Goal: Find specific page/section: Find specific page/section

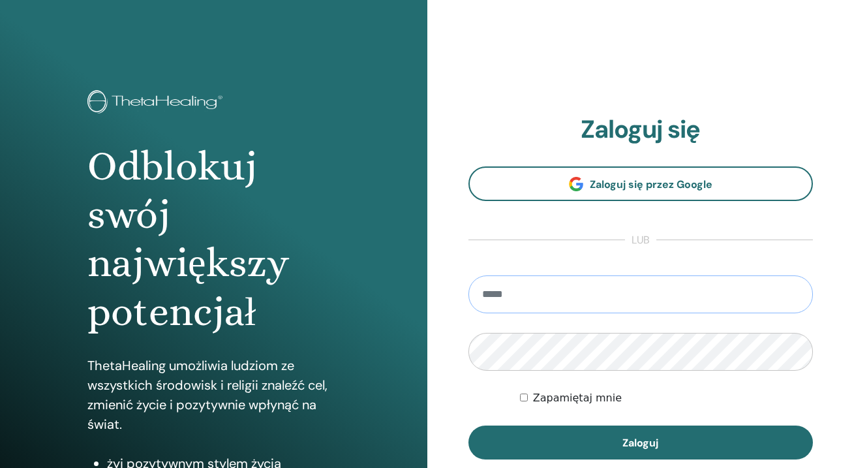
type input "**********"
click at [640, 442] on button "Zaloguj" at bounding box center [641, 443] width 345 height 34
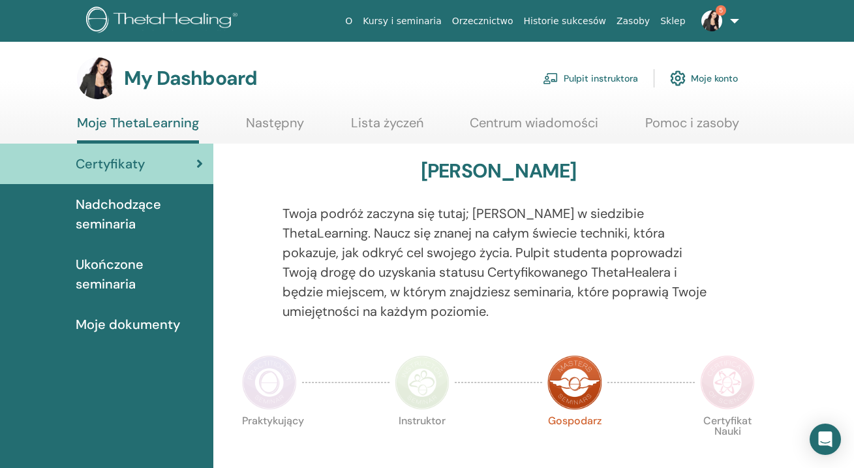
click at [134, 208] on span "Nadchodzące seminaria" at bounding box center [139, 213] width 127 height 39
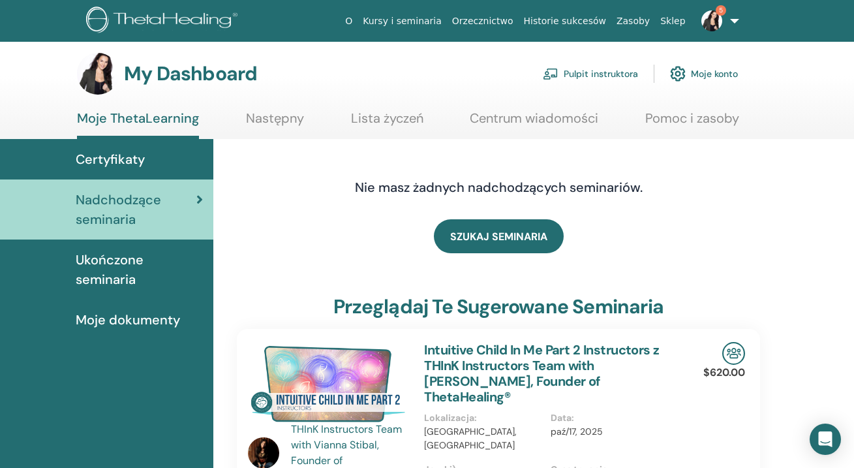
scroll to position [7, 0]
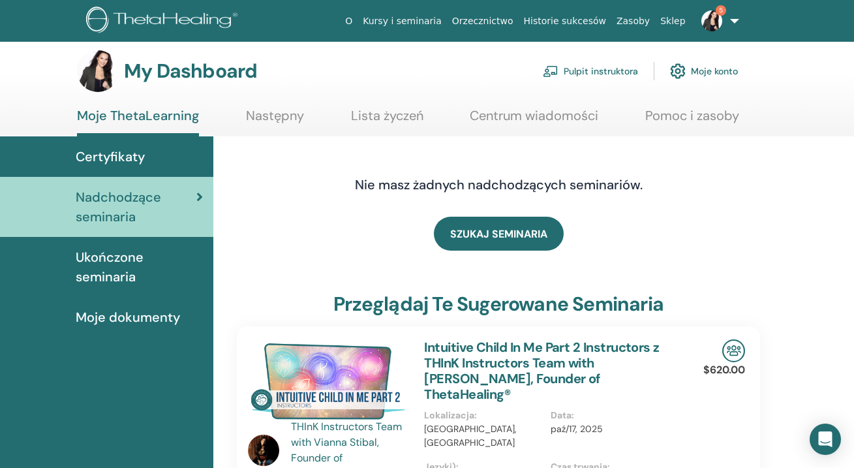
click at [581, 73] on link "Pulpit instruktora" at bounding box center [590, 71] width 95 height 29
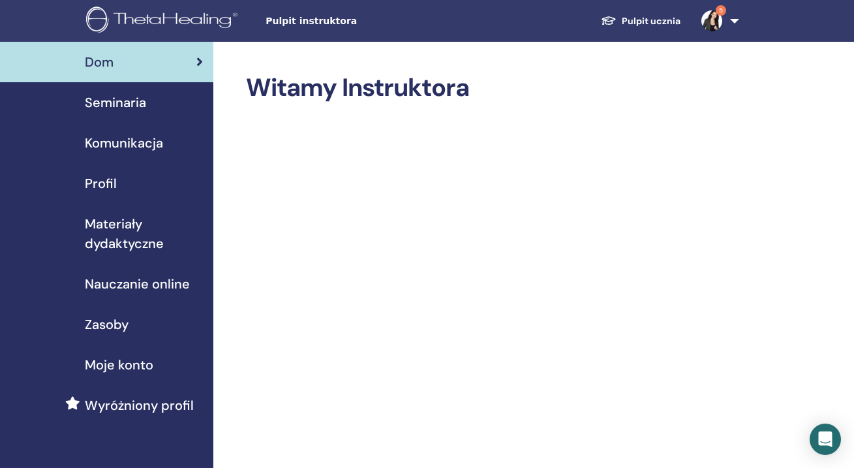
click at [145, 104] on span "Seminaria" at bounding box center [115, 103] width 61 height 20
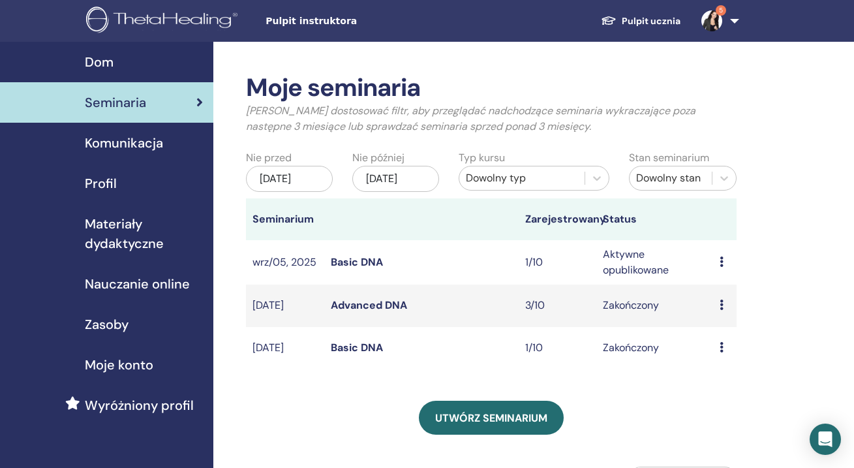
click at [721, 267] on icon at bounding box center [722, 261] width 4 height 10
click at [367, 269] on link "Basic DNA" at bounding box center [357, 262] width 52 height 14
